Goal: Transaction & Acquisition: Register for event/course

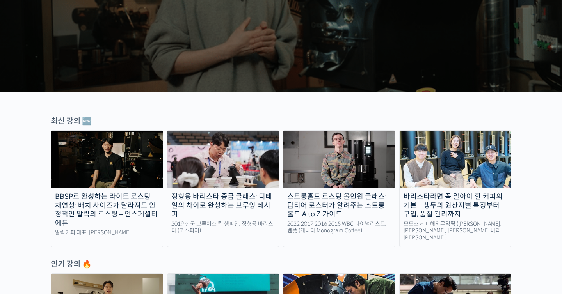
scroll to position [171, 0]
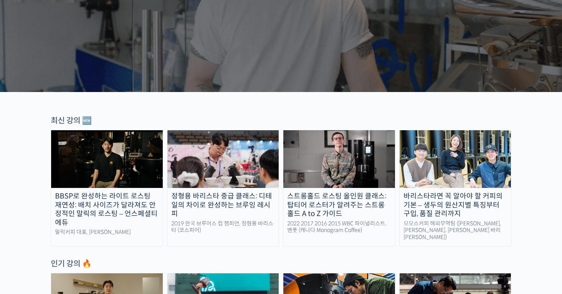
click at [332, 138] on img at bounding box center [339, 159] width 112 height 58
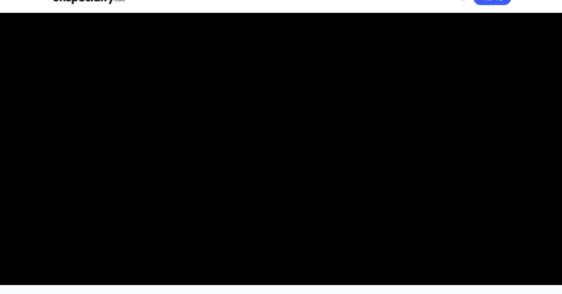
scroll to position [17, 0]
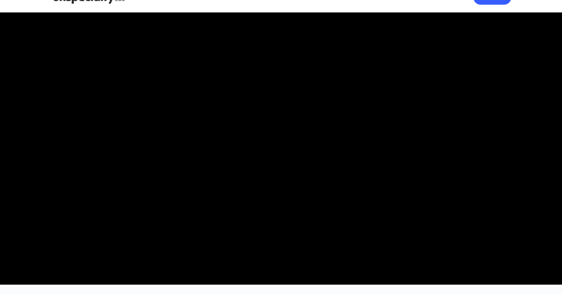
click at [313, 142] on video at bounding box center [281, 146] width 460 height 269
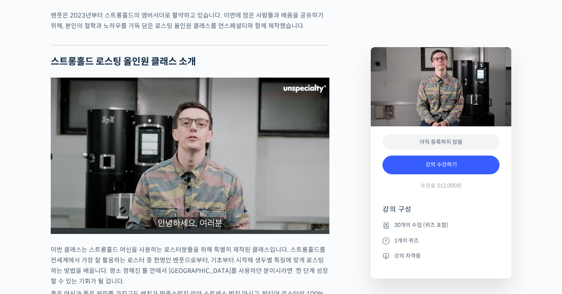
scroll to position [814, 0]
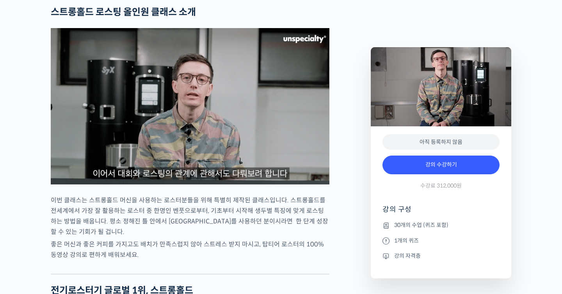
click at [290, 160] on img at bounding box center [190, 106] width 279 height 156
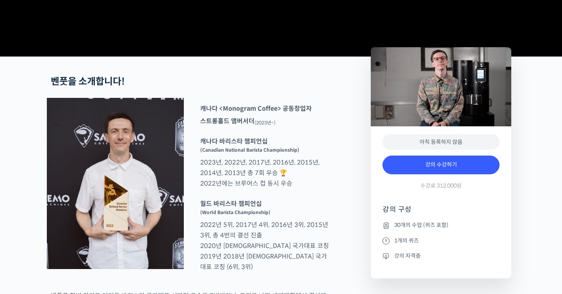
scroll to position [0, 0]
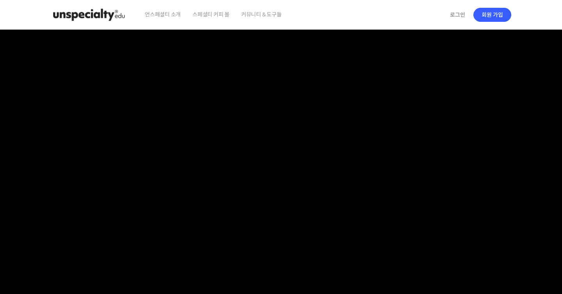
click at [102, 5] on img at bounding box center [89, 14] width 76 height 23
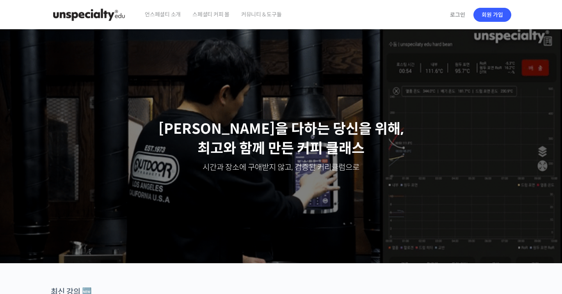
scroll to position [290, 0]
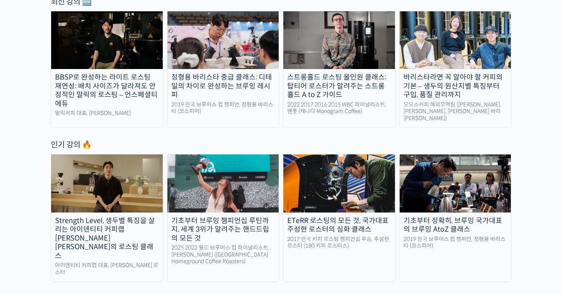
click at [323, 217] on div "ETeRR 로스팅의 모든 것, 국가대표 주성현 로스터의 심화 클래스" at bounding box center [339, 226] width 112 height 18
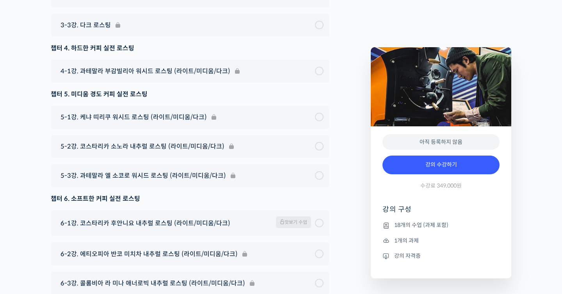
scroll to position [4570, 0]
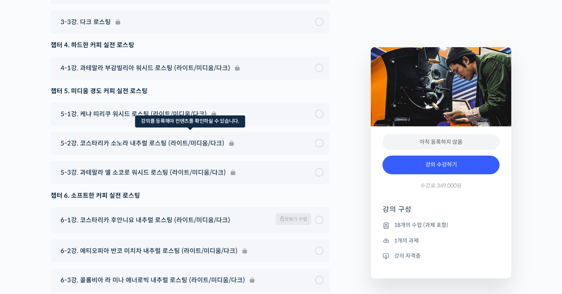
click at [112, 155] on div "5-2강. 코스타리카 소노라 내추럴 로스팅 (라이트/미디움/다크)" at bounding box center [190, 143] width 279 height 23
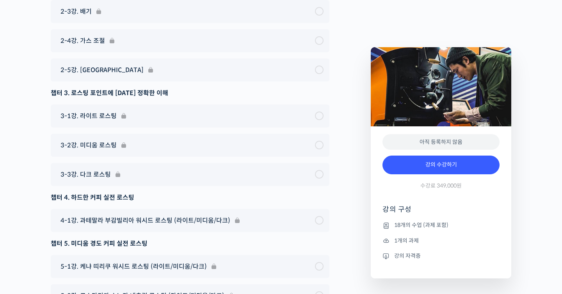
scroll to position [4418, 0]
click at [85, 22] on div "2-3강. 배기" at bounding box center [190, 10] width 279 height 23
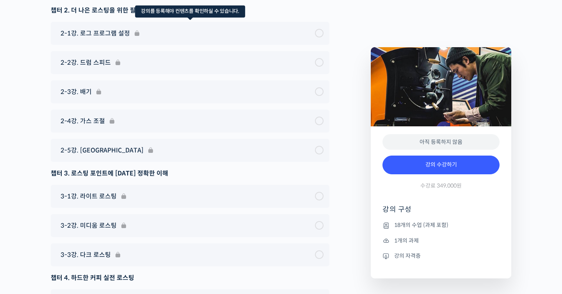
scroll to position [4337, 0]
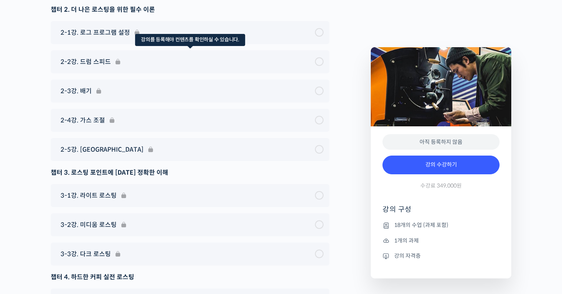
click at [94, 73] on div "2-2강. 드럼 스피드" at bounding box center [190, 61] width 279 height 23
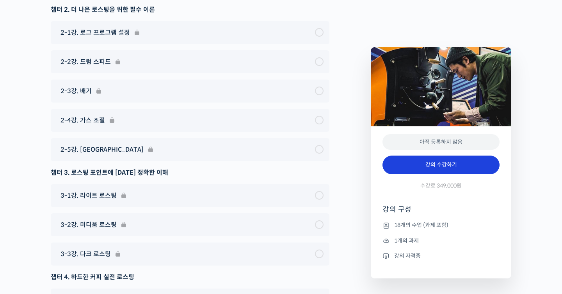
click at [417, 170] on link "강의 수강하기" at bounding box center [440, 165] width 117 height 19
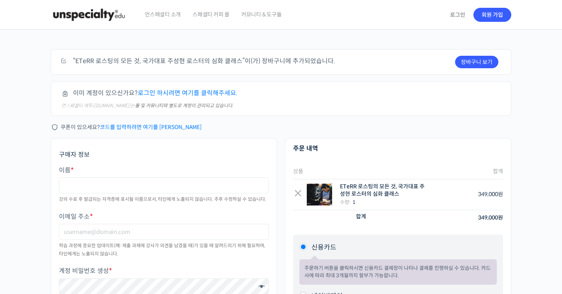
click at [80, 7] on img at bounding box center [89, 14] width 76 height 23
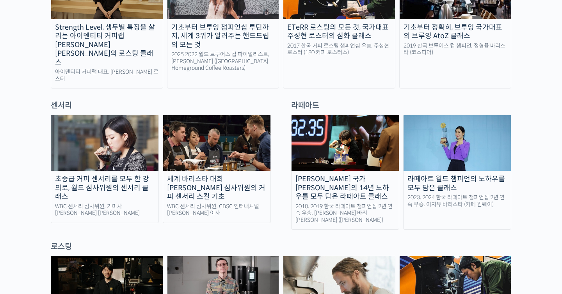
scroll to position [485, 0]
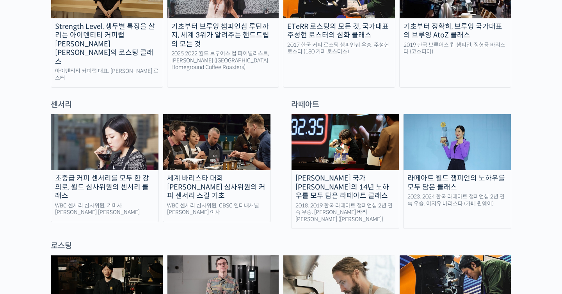
click at [121, 133] on img at bounding box center [104, 142] width 107 height 56
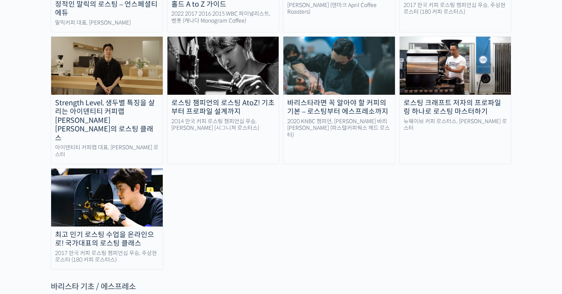
scroll to position [819, 0]
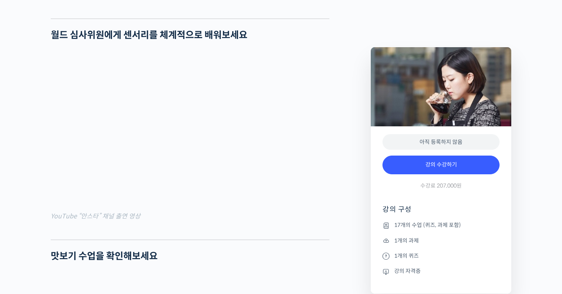
scroll to position [594, 0]
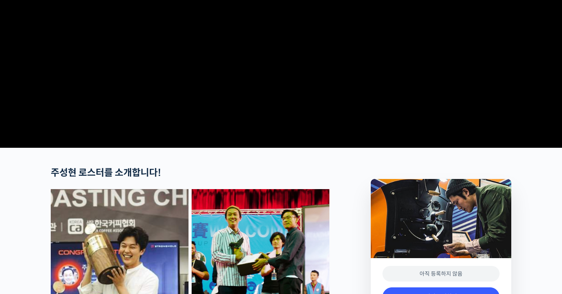
scroll to position [386, 0]
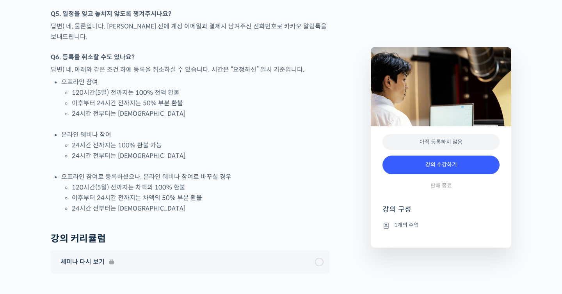
scroll to position [876, 0]
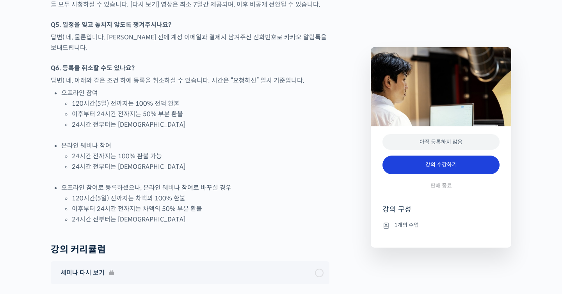
click at [424, 167] on link "강의 수강하기" at bounding box center [440, 165] width 117 height 19
